Goal: Information Seeking & Learning: Find specific page/section

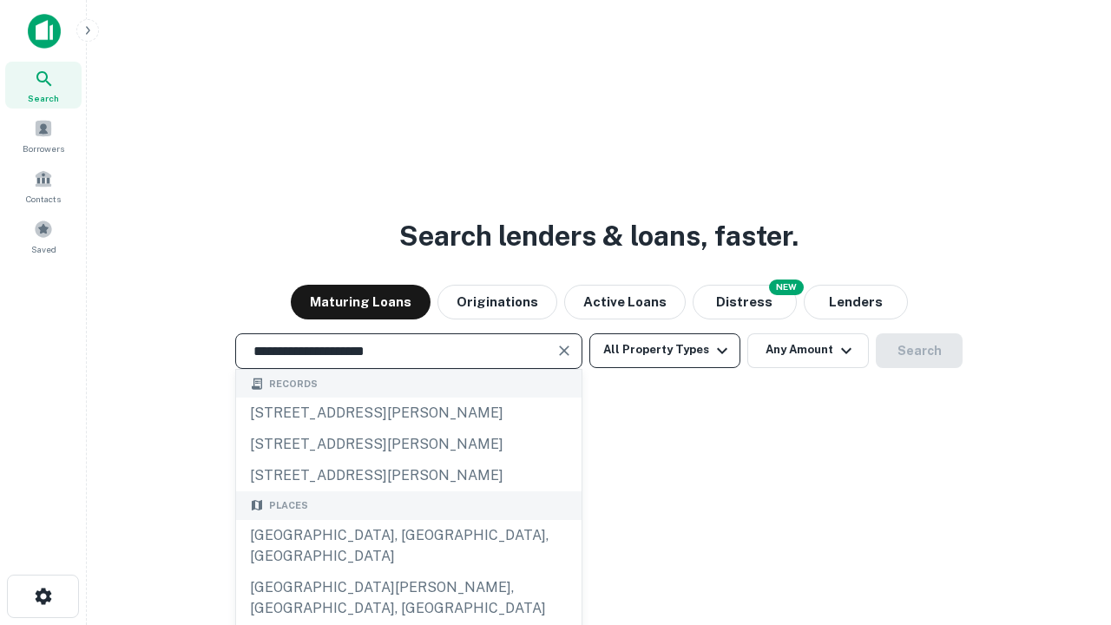
click at [408, 572] on div "[GEOGRAPHIC_DATA], [GEOGRAPHIC_DATA], [GEOGRAPHIC_DATA]" at bounding box center [408, 546] width 345 height 52
click at [665, 350] on button "All Property Types" at bounding box center [664, 350] width 151 height 35
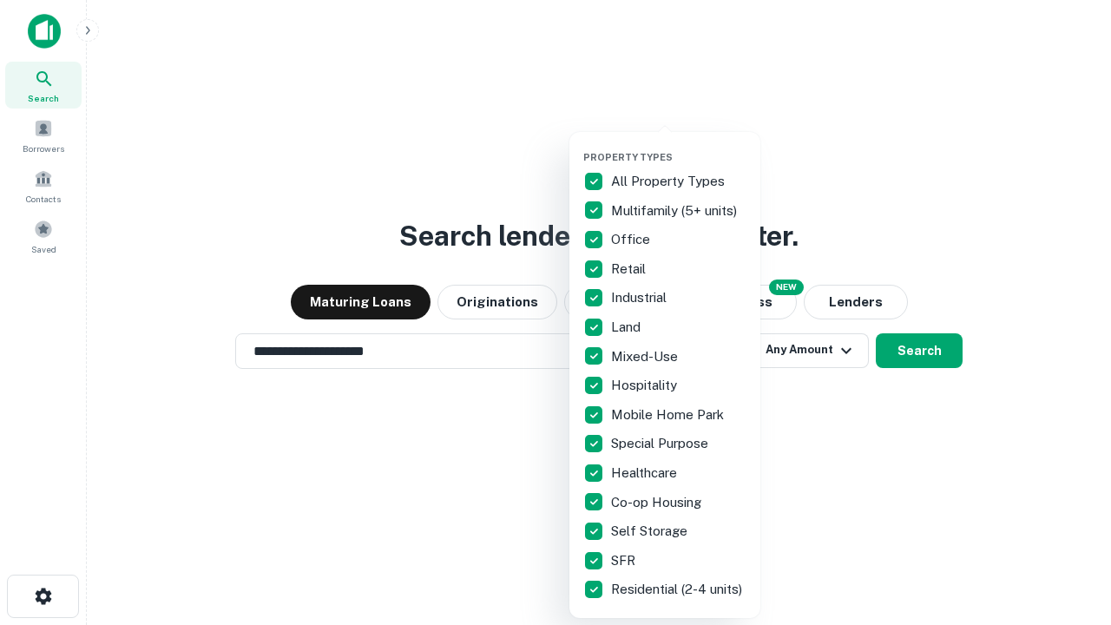
type input "**********"
click at [679, 146] on button "button" at bounding box center [678, 146] width 191 height 1
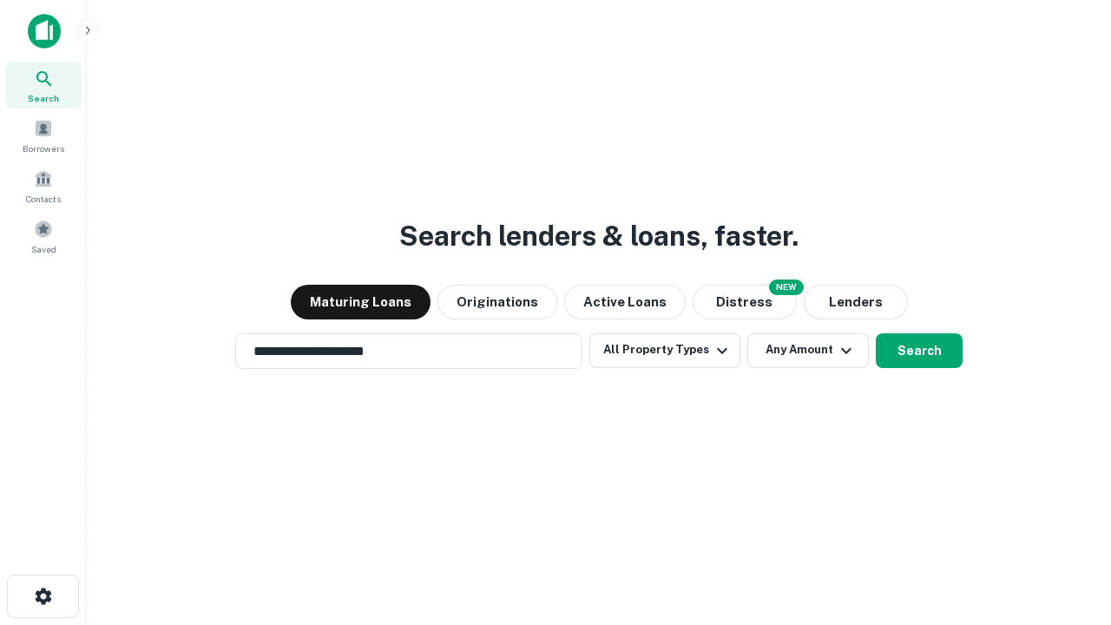
scroll to position [27, 0]
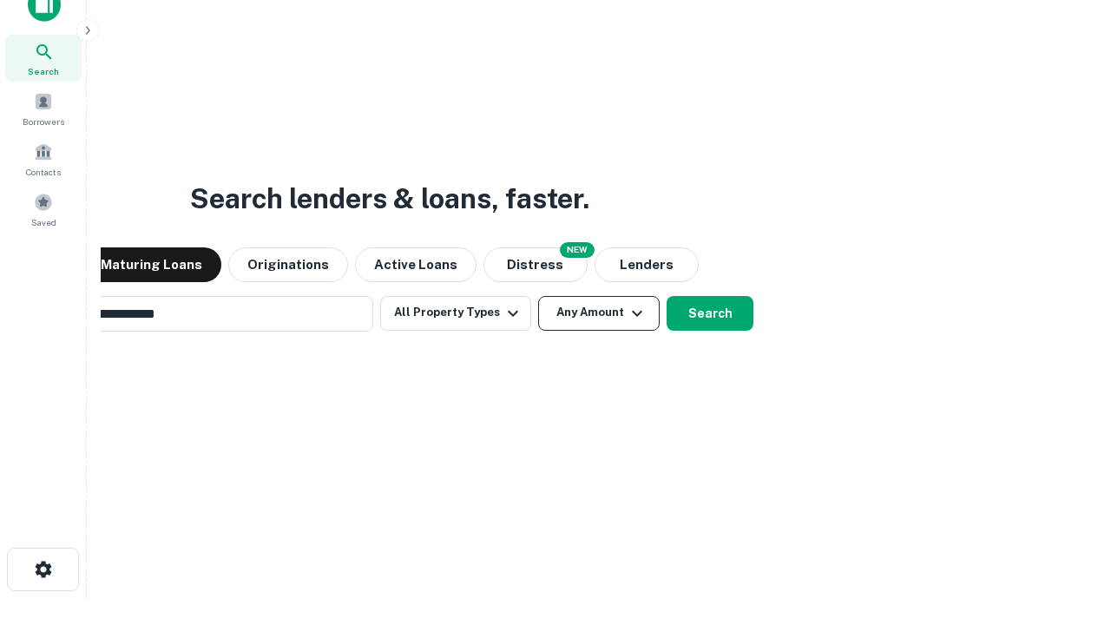
click at [538, 296] on button "Any Amount" at bounding box center [598, 313] width 121 height 35
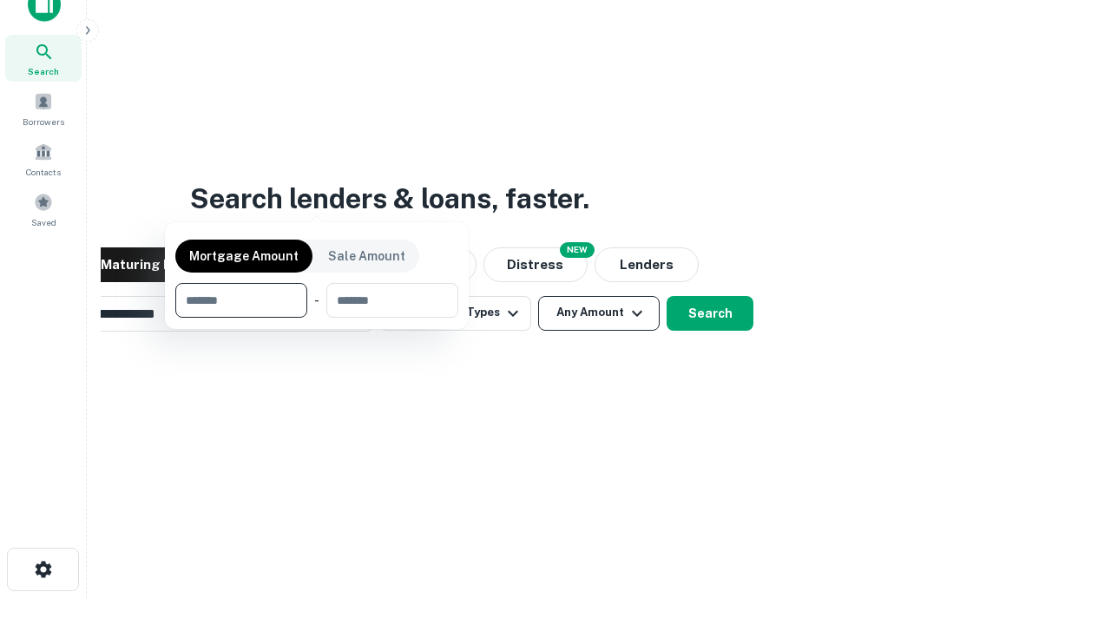
scroll to position [28, 0]
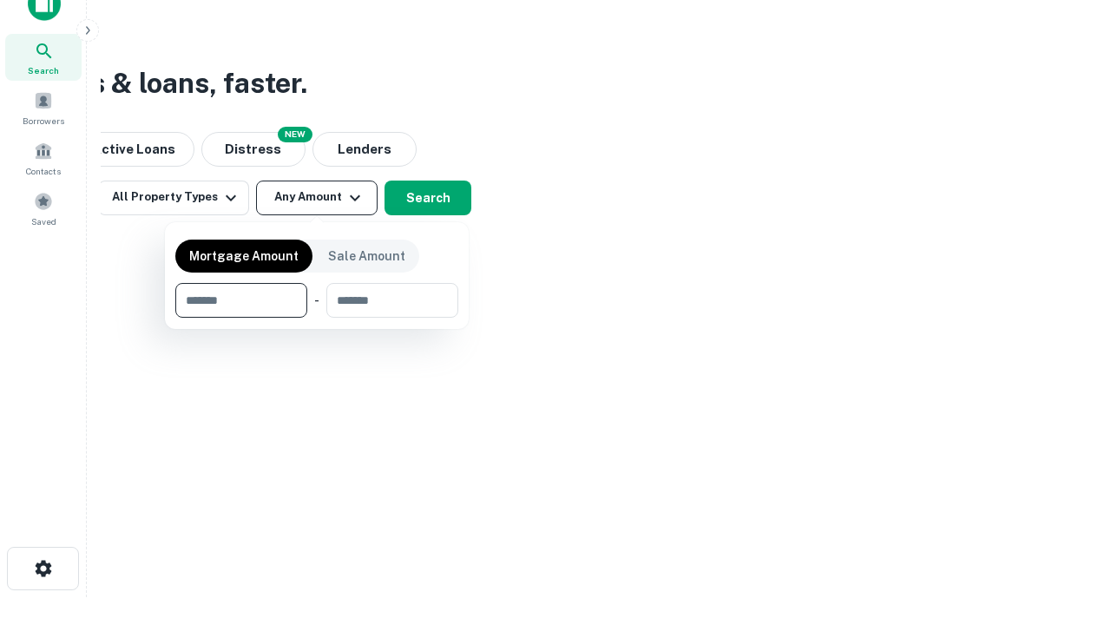
type input "*******"
click at [317, 318] on button "button" at bounding box center [316, 318] width 283 height 1
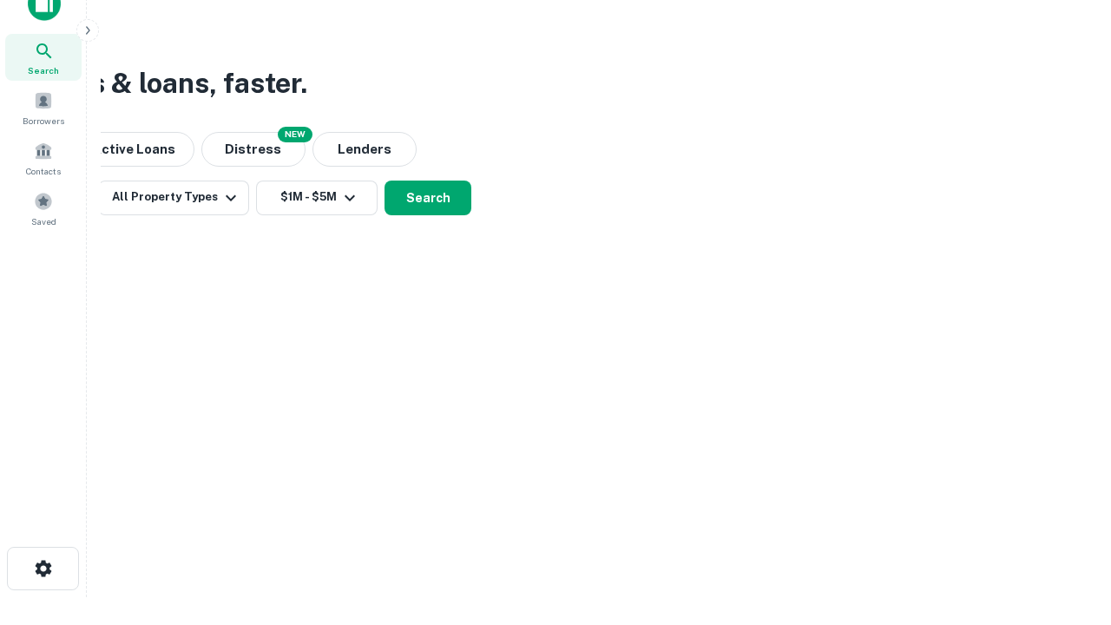
scroll to position [27, 0]
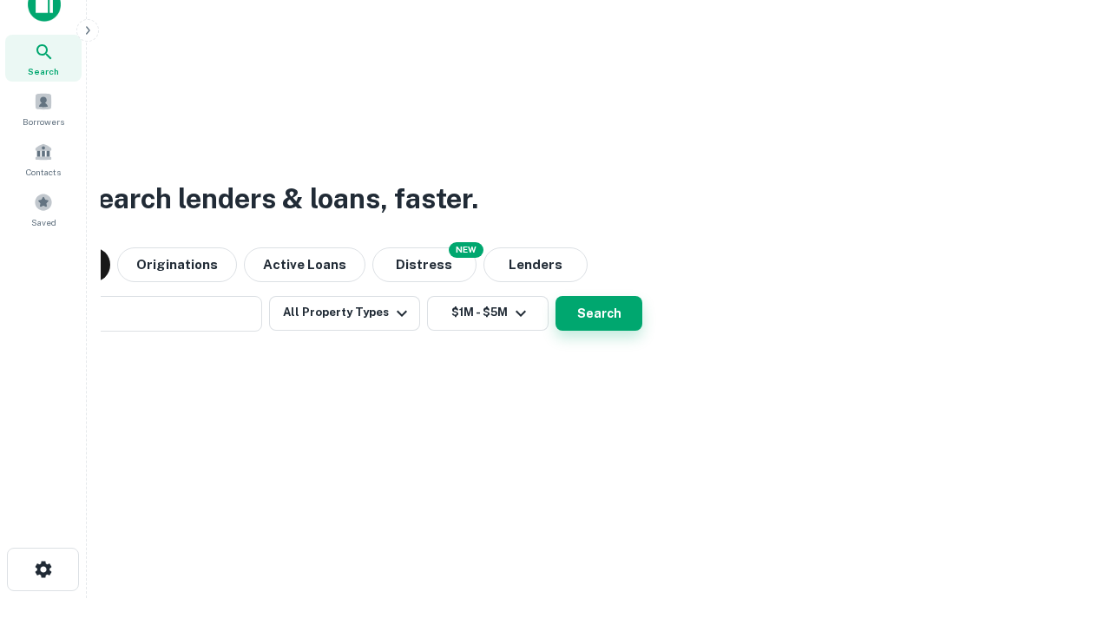
click at [555, 296] on button "Search" at bounding box center [598, 313] width 87 height 35
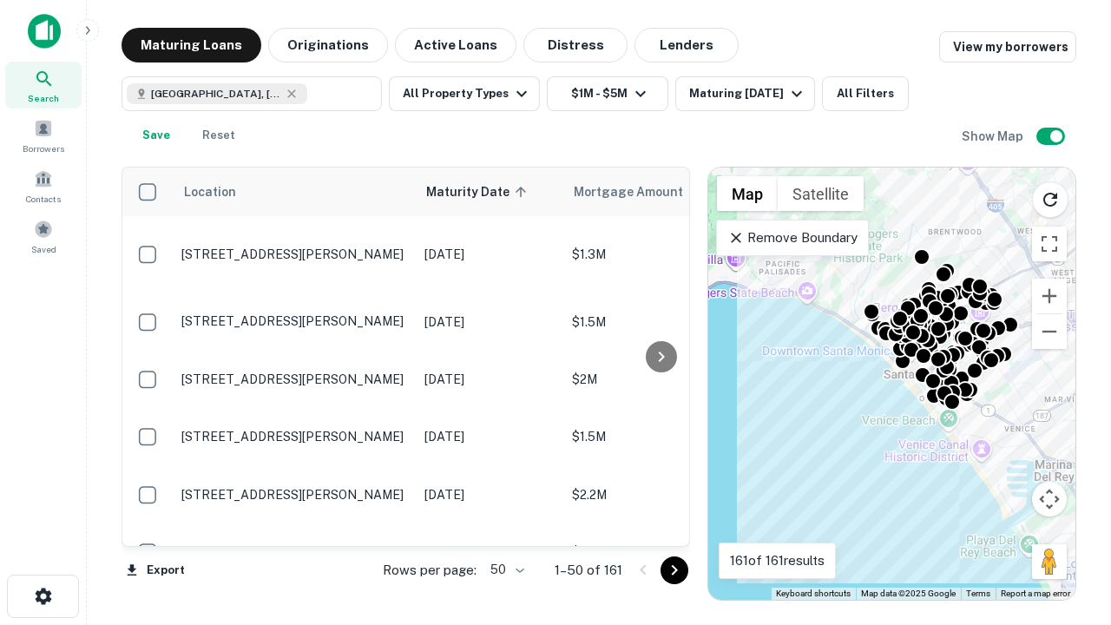
click at [504, 569] on body "Search Borrowers Contacts Saved Maturing Loans Originations Active Loans Distre…" at bounding box center [555, 312] width 1111 height 625
click at [505, 526] on li "25" at bounding box center [505, 525] width 50 height 31
